Goal: Check status: Check status

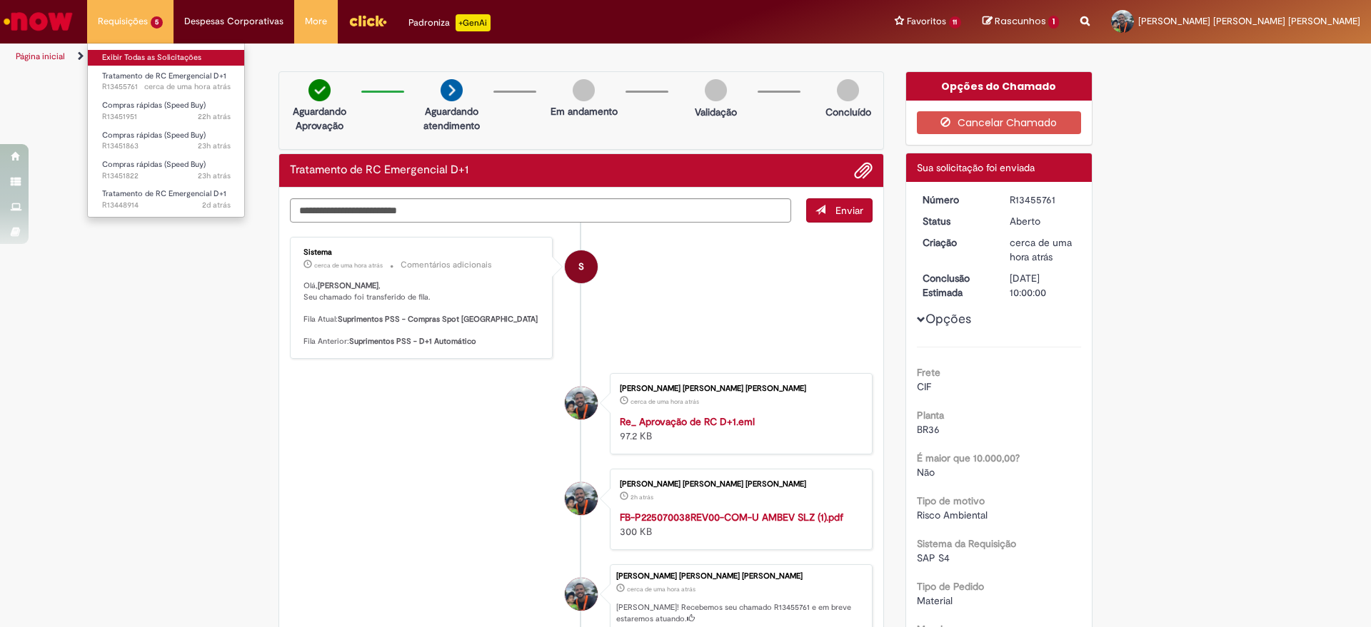
click at [154, 56] on link "Exibir Todas as Solicitações" at bounding box center [166, 58] width 157 height 16
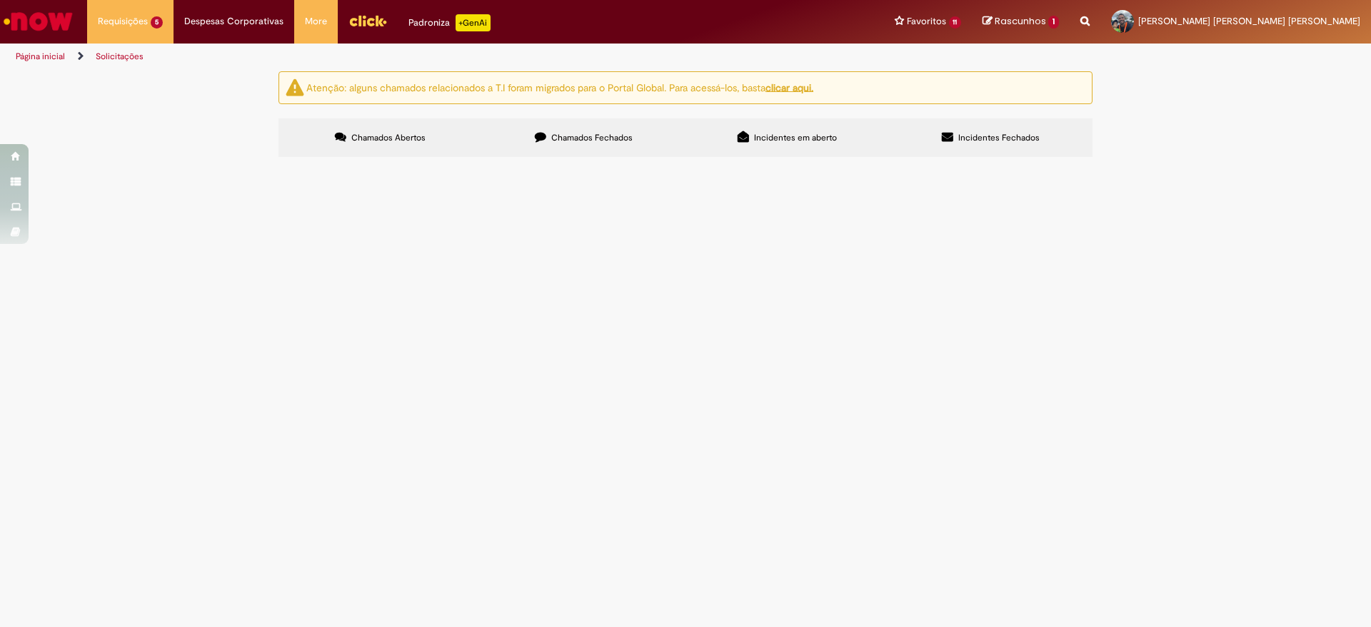
click at [527, 144] on label "Chamados Fechados" at bounding box center [583, 137] width 203 height 39
click at [0, 0] on icon at bounding box center [0, 0] width 0 height 0
click at [0, 0] on link at bounding box center [0, 0] width 0 height 0
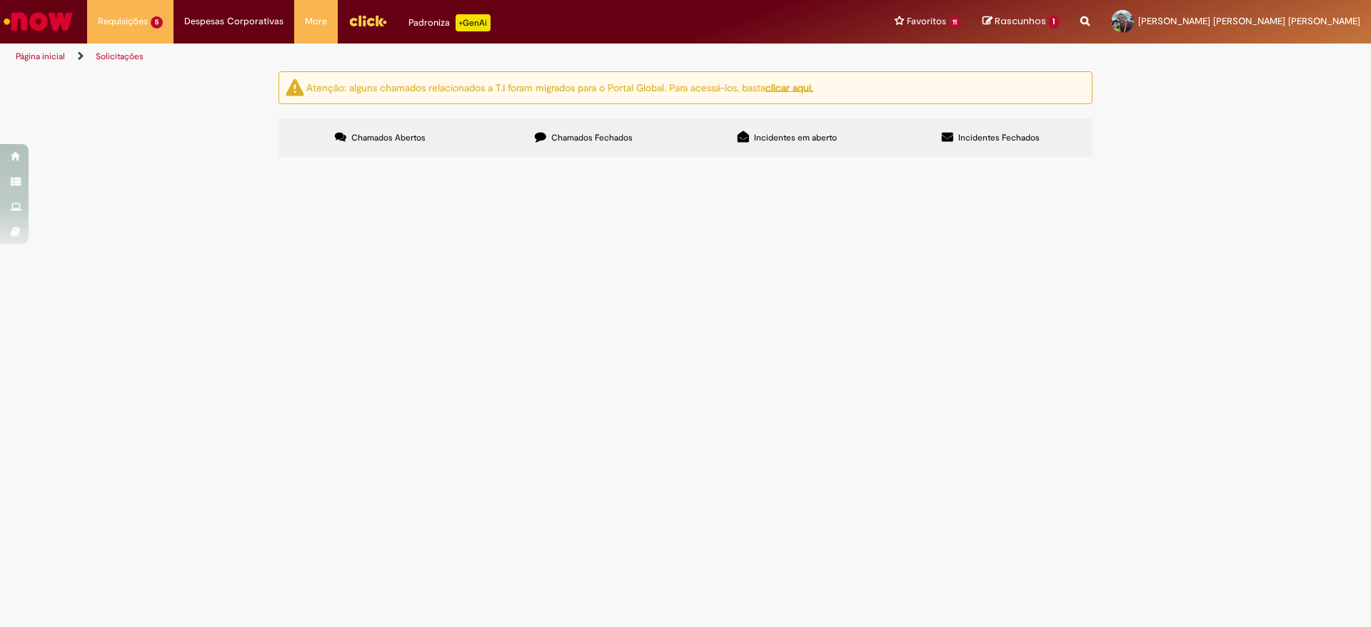
scroll to position [447, 0]
click at [0, 0] on icon at bounding box center [0, 0] width 0 height 0
drag, startPoint x: 322, startPoint y: 428, endPoint x: 303, endPoint y: 426, distance: 18.6
click at [0, 0] on span "R12870813" at bounding box center [0, 0] width 0 height 0
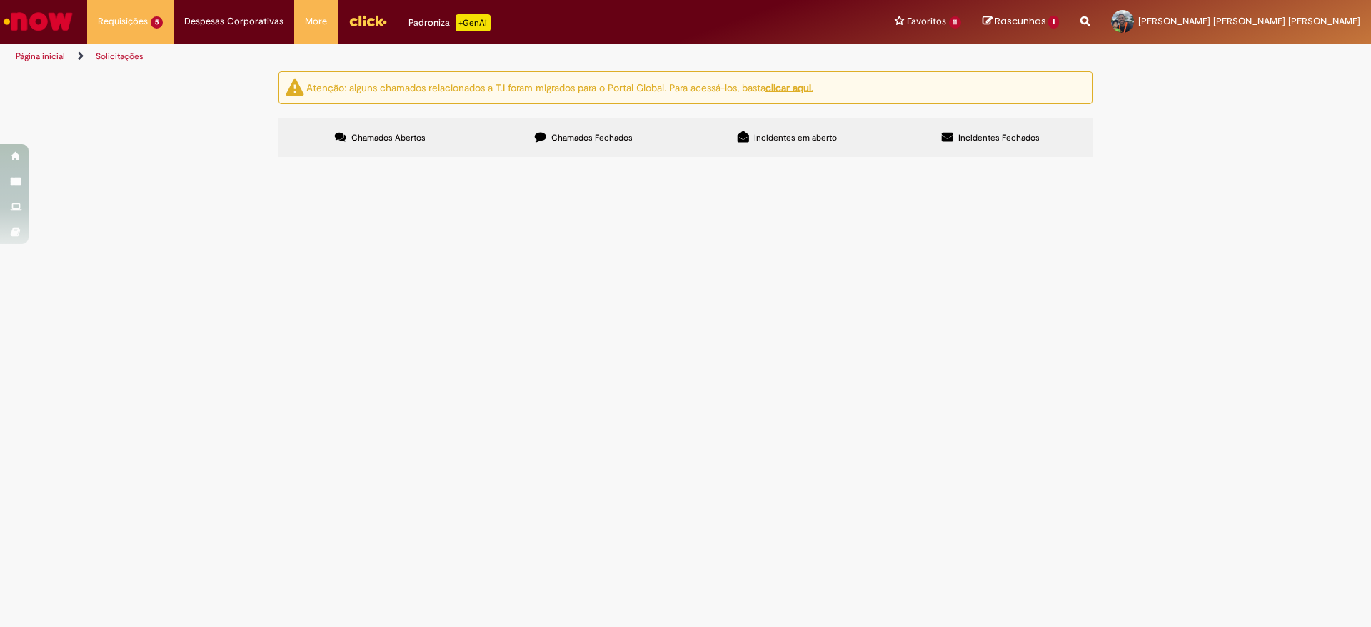
click at [0, 0] on span "R12870813" at bounding box center [0, 0] width 0 height 0
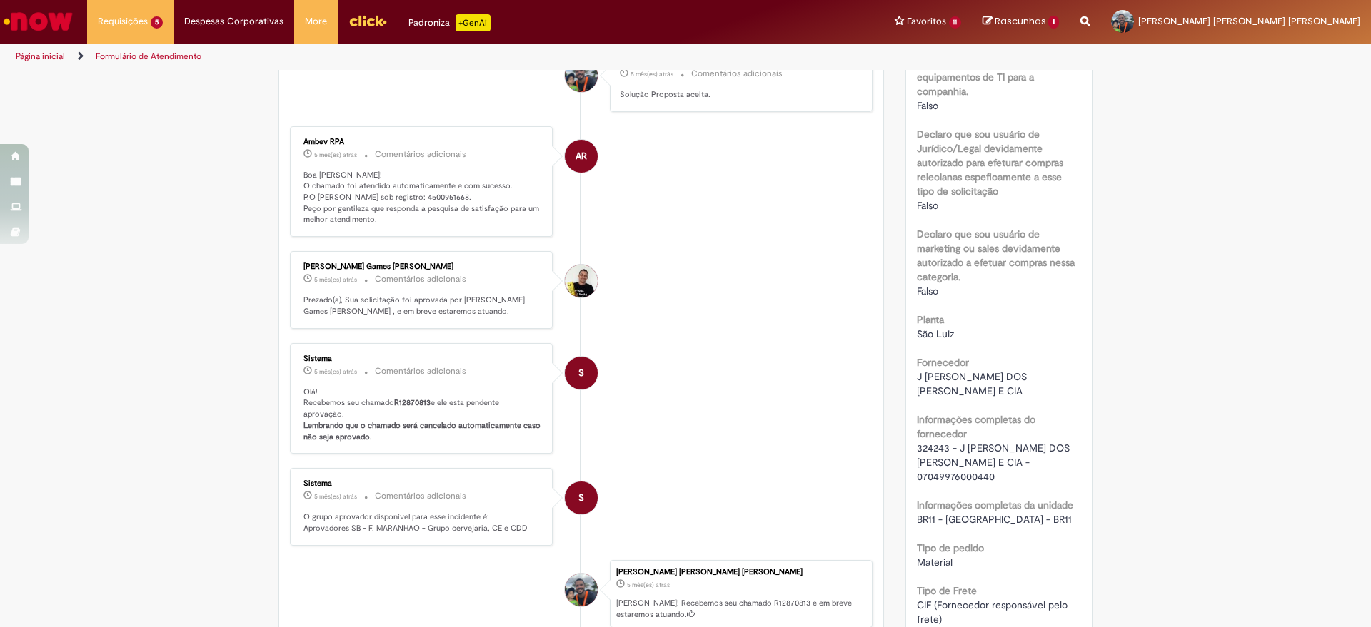
scroll to position [974, 0]
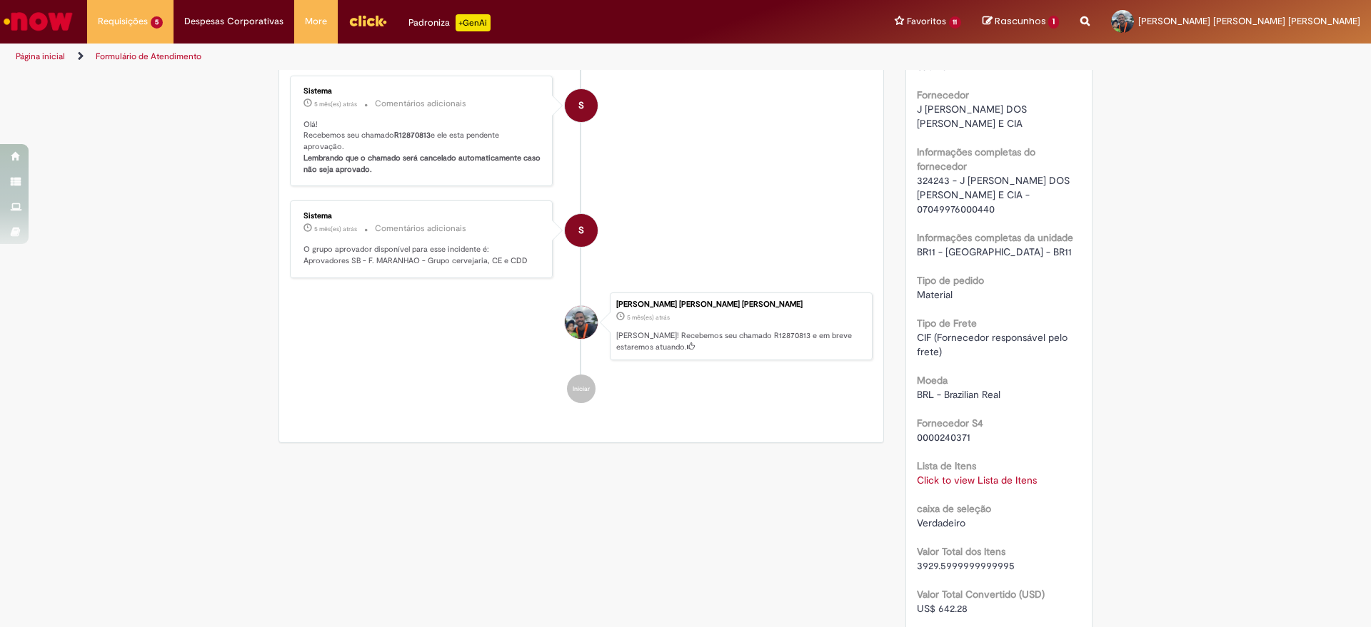
click at [951, 487] on link "Click to view Lista de Itens" at bounding box center [977, 480] width 120 height 13
